Goal: Information Seeking & Learning: Understand process/instructions

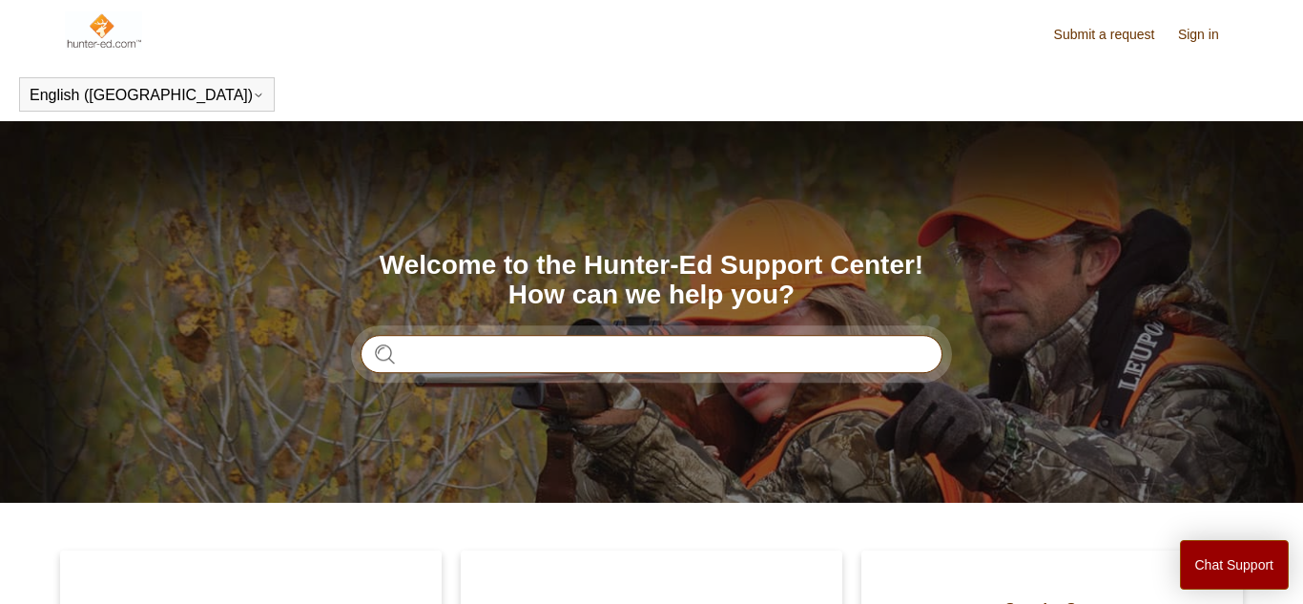
click at [799, 351] on input "Search" at bounding box center [652, 354] width 582 height 38
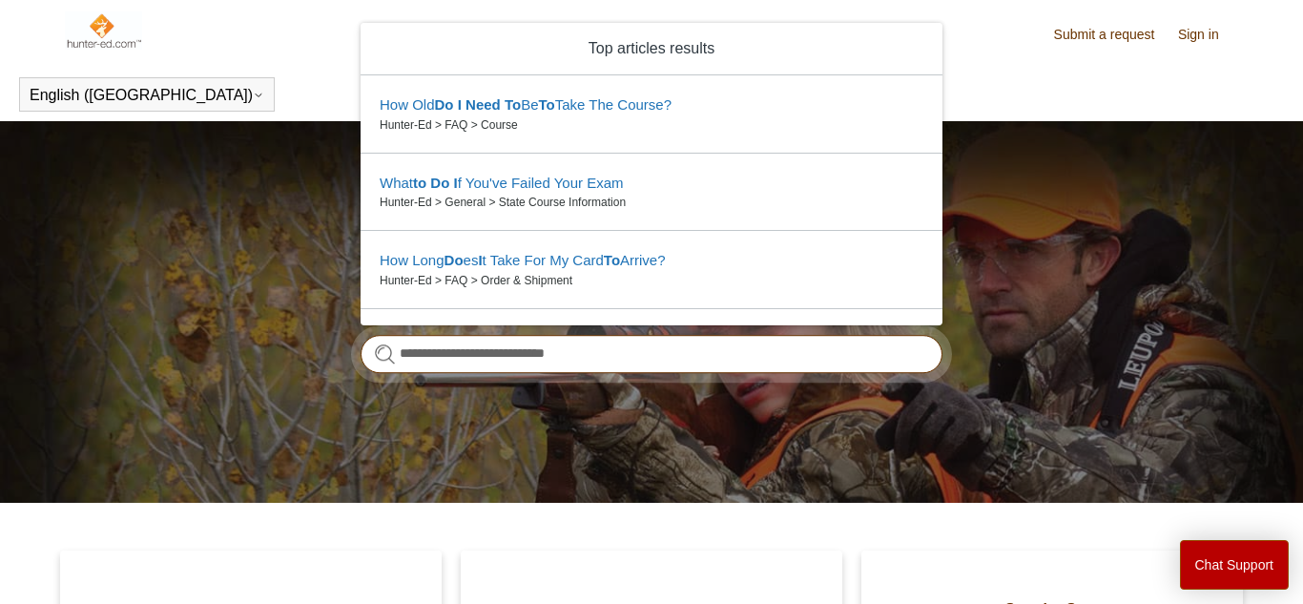
type input "**********"
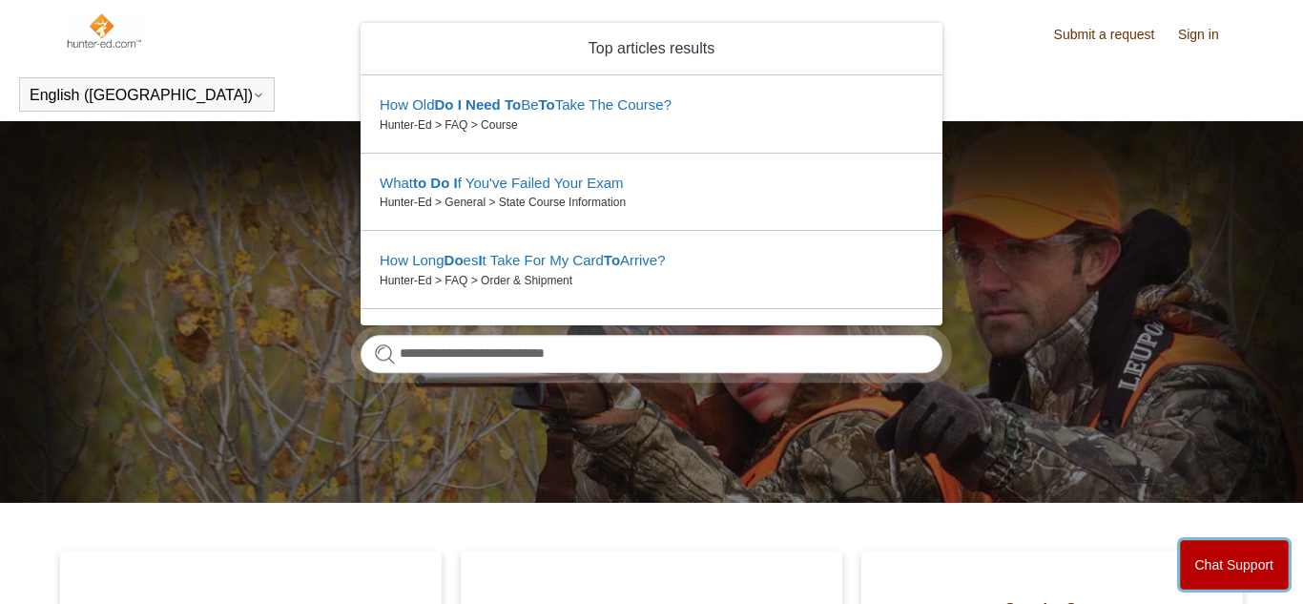
click at [1231, 570] on button "Chat Support" at bounding box center [1235, 565] width 110 height 50
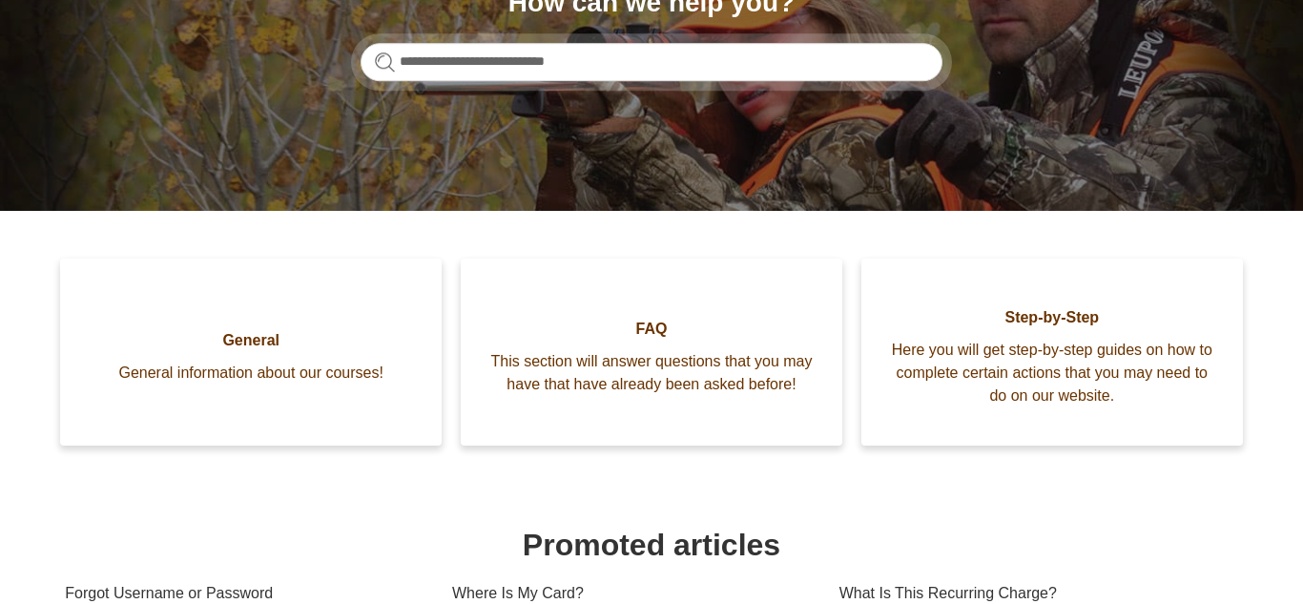
scroll to position [297, 0]
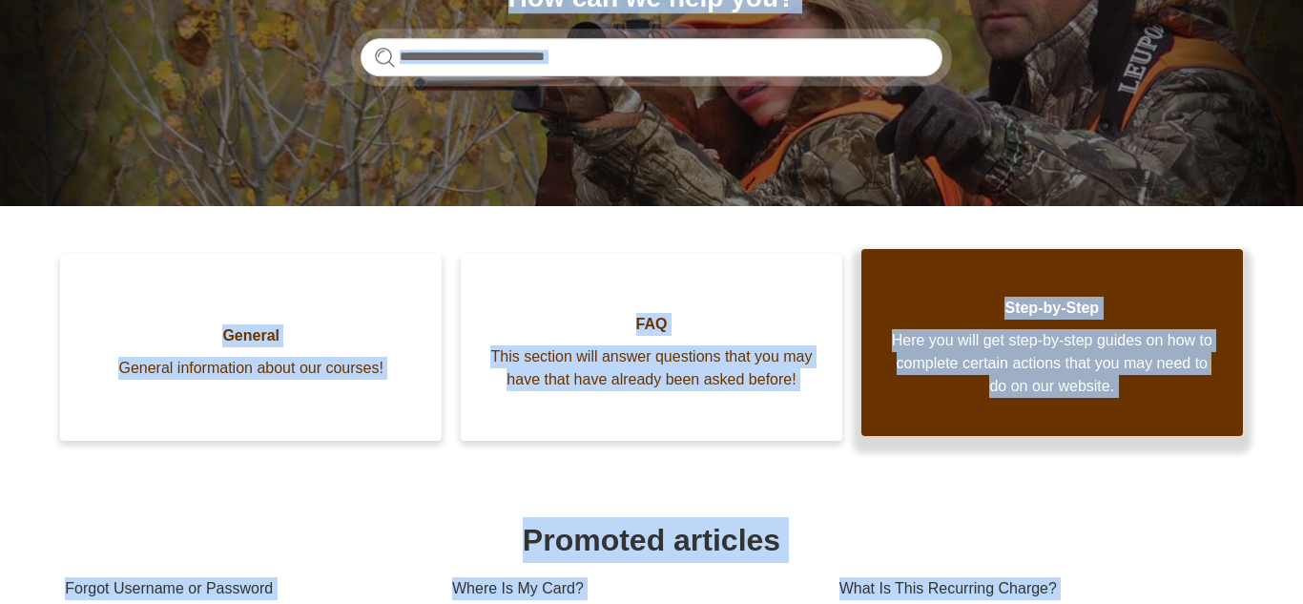
click at [879, 271] on link "Step-by-Step Here you will get step-by-step guides on how to complete certain a…" at bounding box center [1052, 342] width 382 height 187
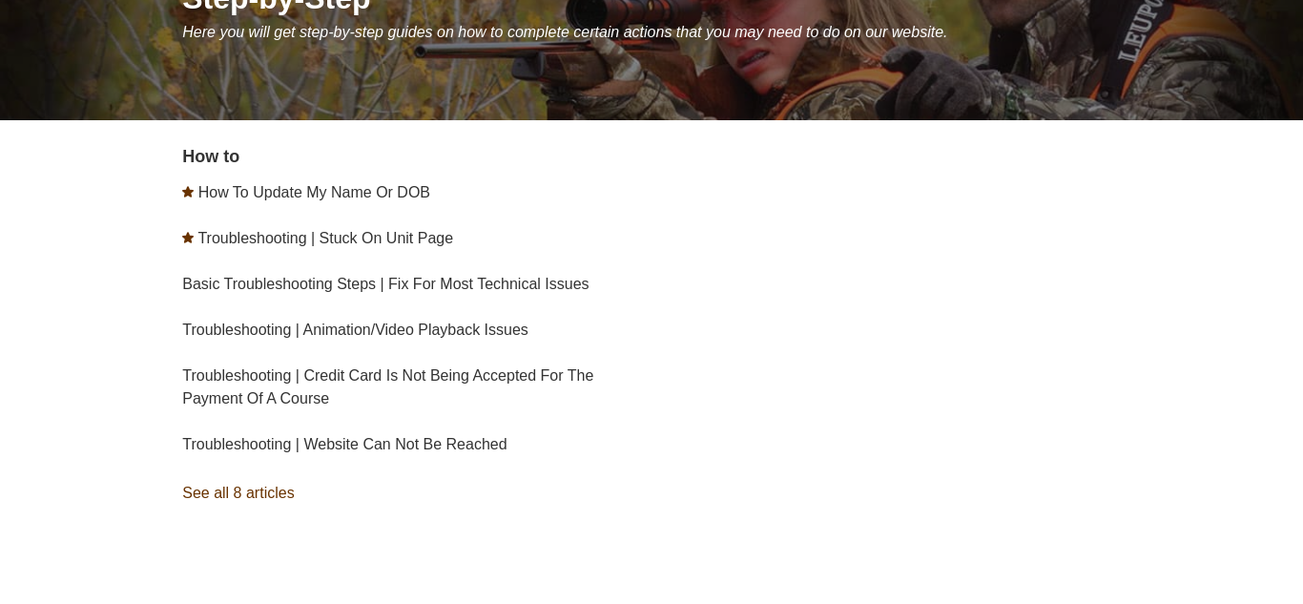
scroll to position [374, 0]
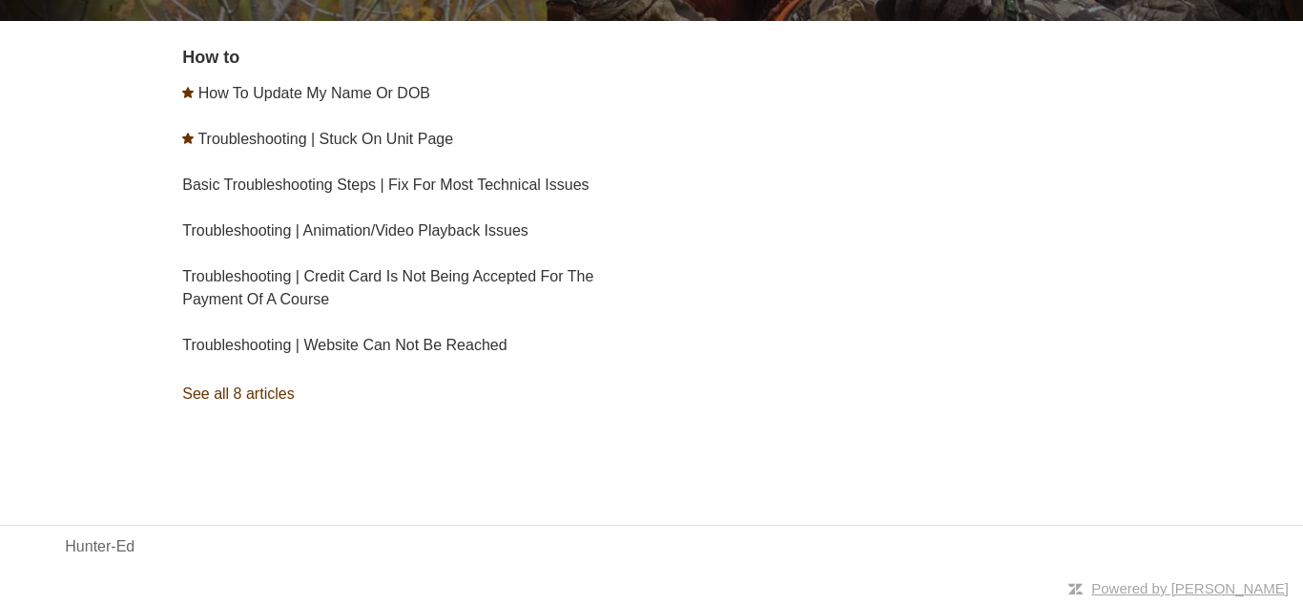
click at [733, 358] on div "How to How To Update My Name Or DOB Troubleshooting | Stuck On Unit Page Basic …" at bounding box center [709, 256] width 1055 height 423
